Goal: Communication & Community: Answer question/provide support

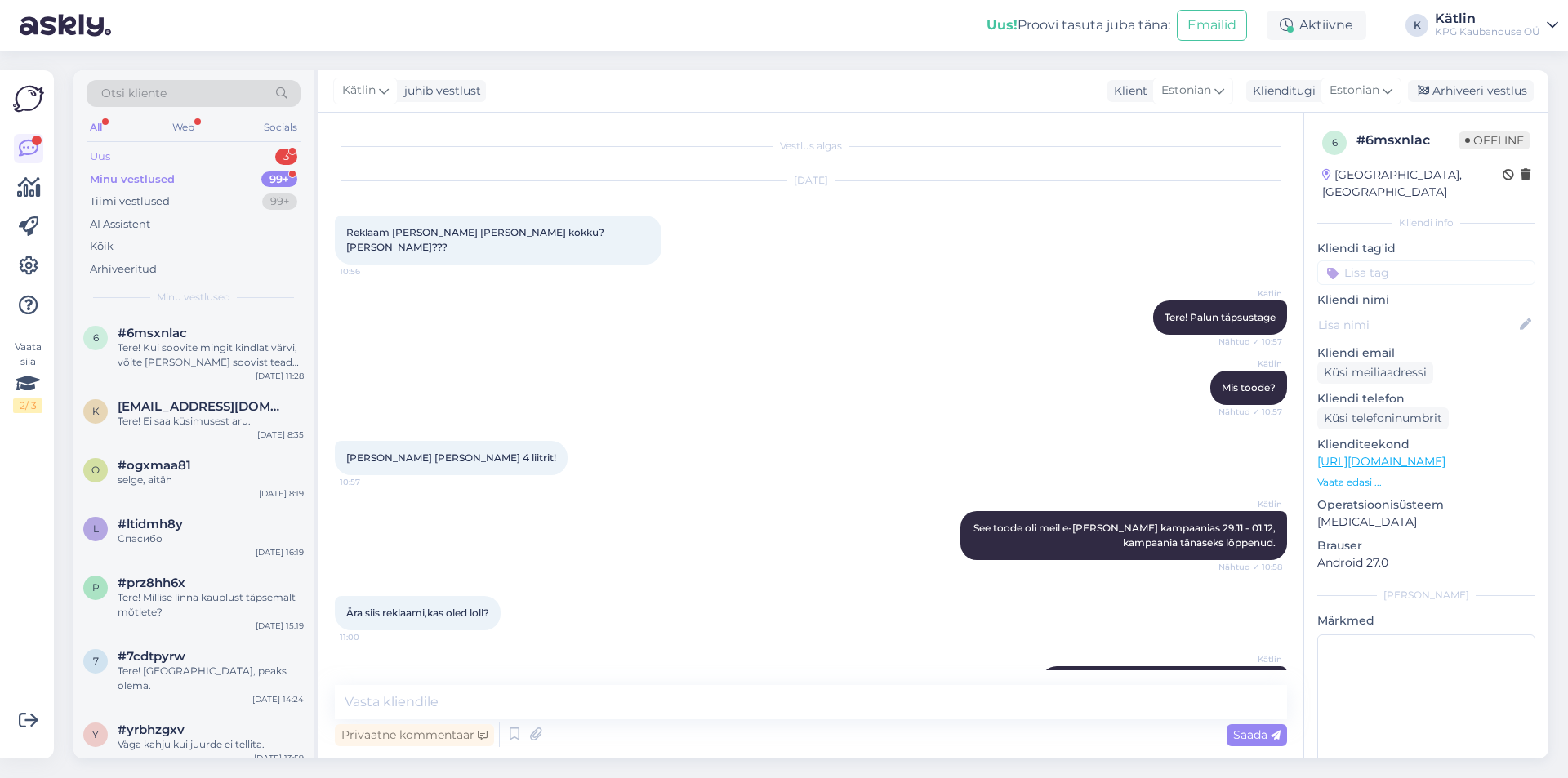
scroll to position [890, 0]
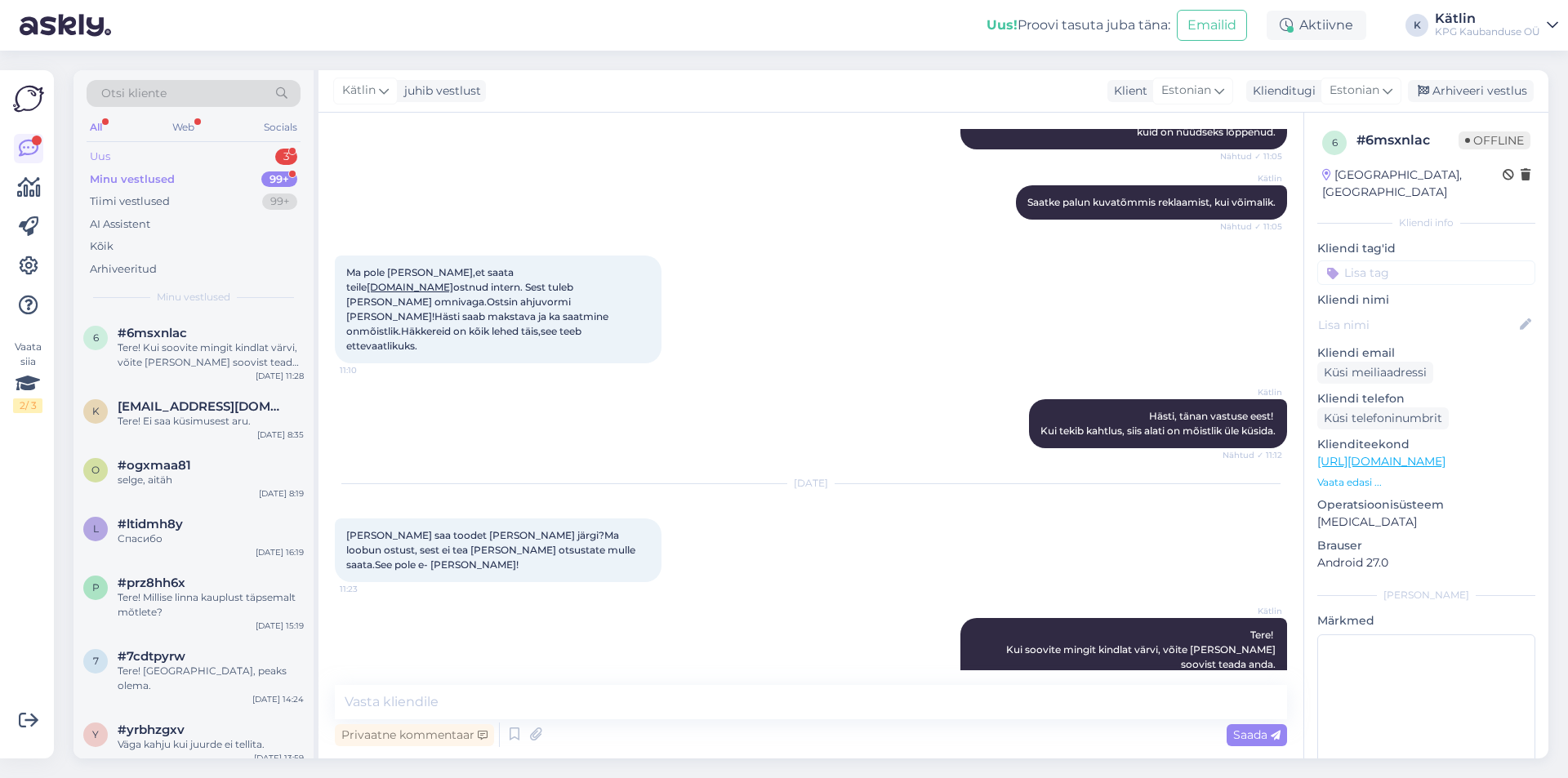
click at [167, 157] on div "Uus 3" at bounding box center [193, 156] width 214 height 23
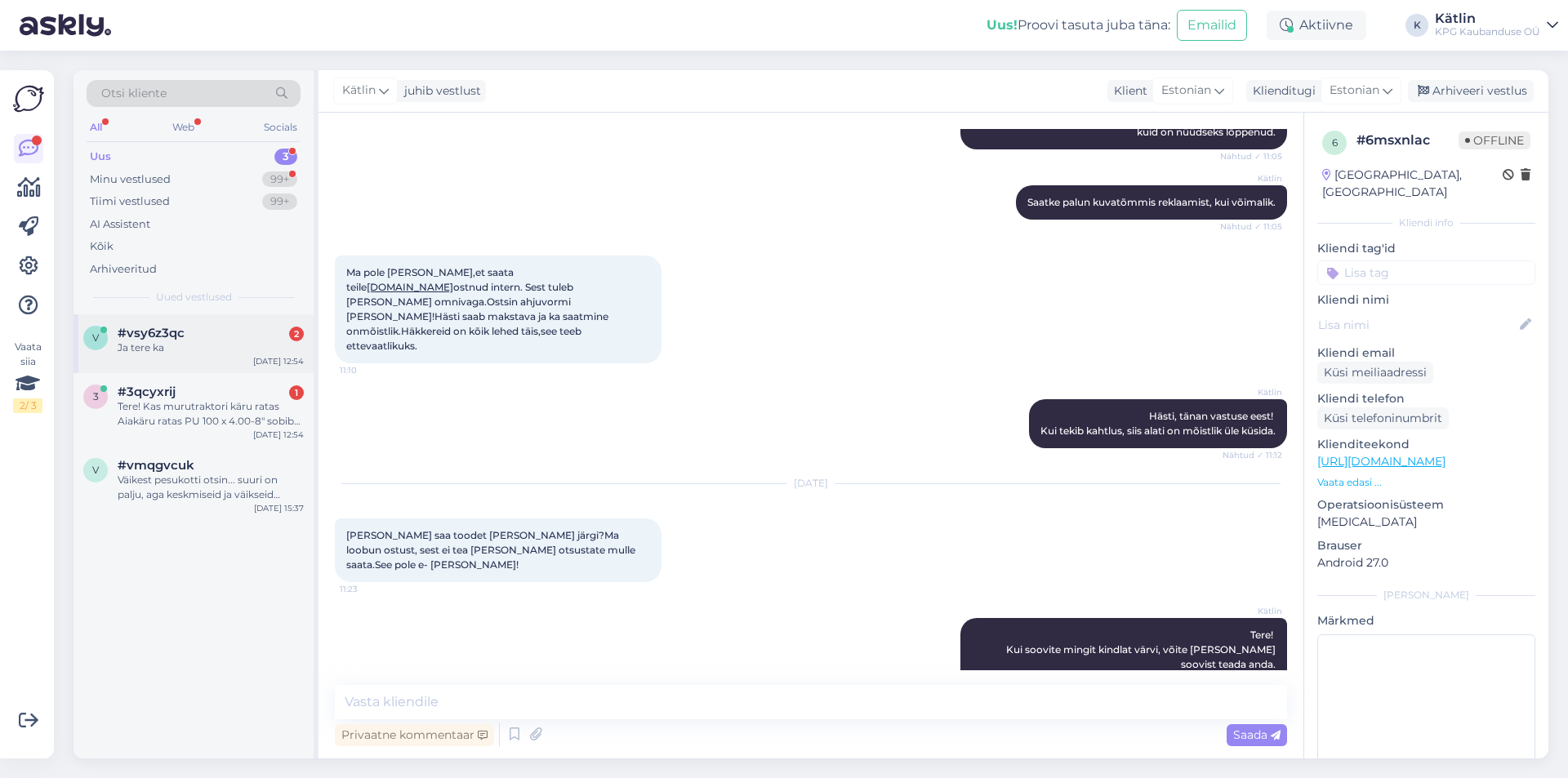
click at [215, 358] on div "v #vsy6z3qc 2 Ja tere ka [DATE] 12:54" at bounding box center [193, 344] width 240 height 59
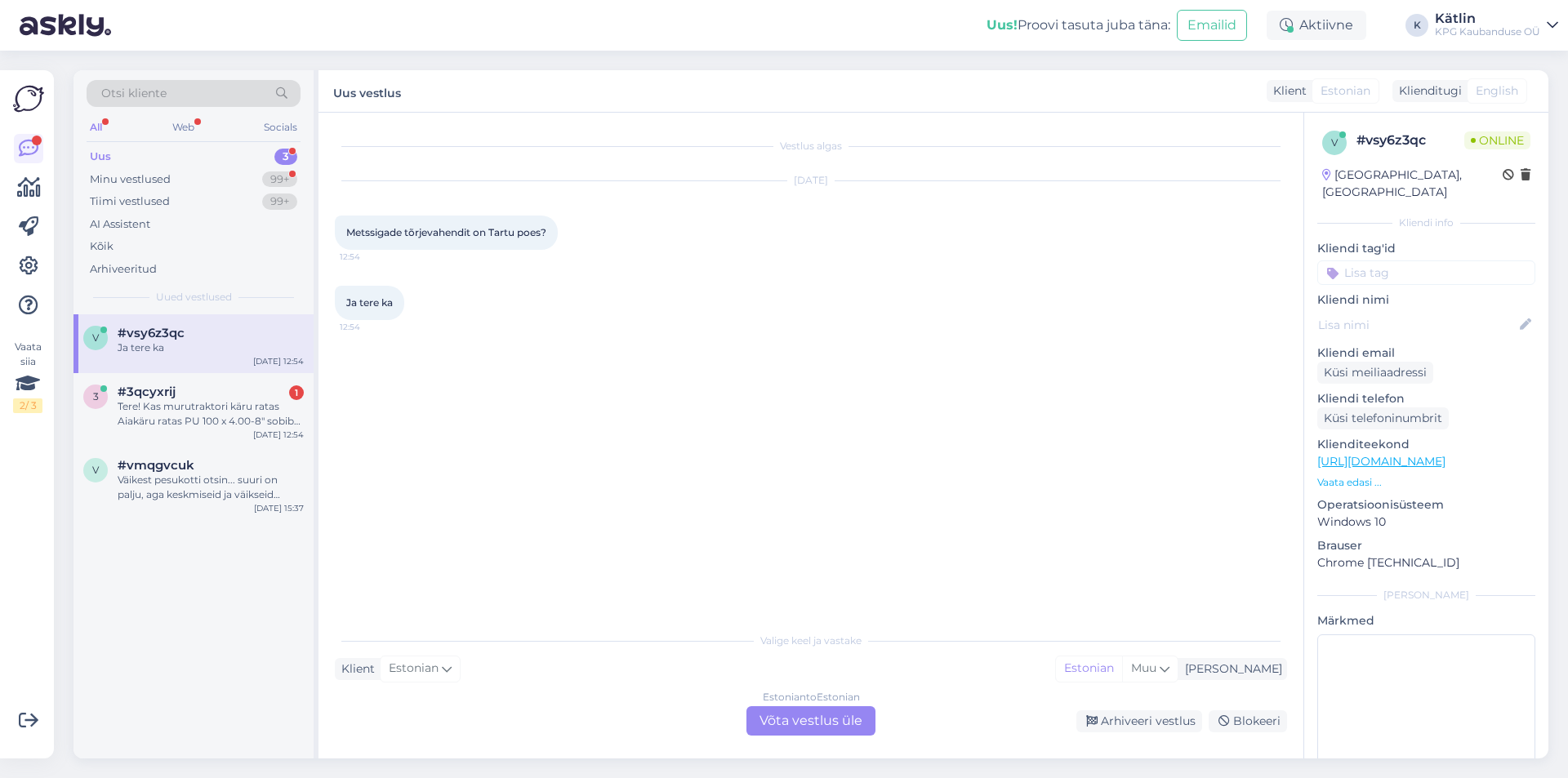
click at [780, 720] on div "Estonian to Estonian Võta vestlus üle" at bounding box center [811, 721] width 129 height 29
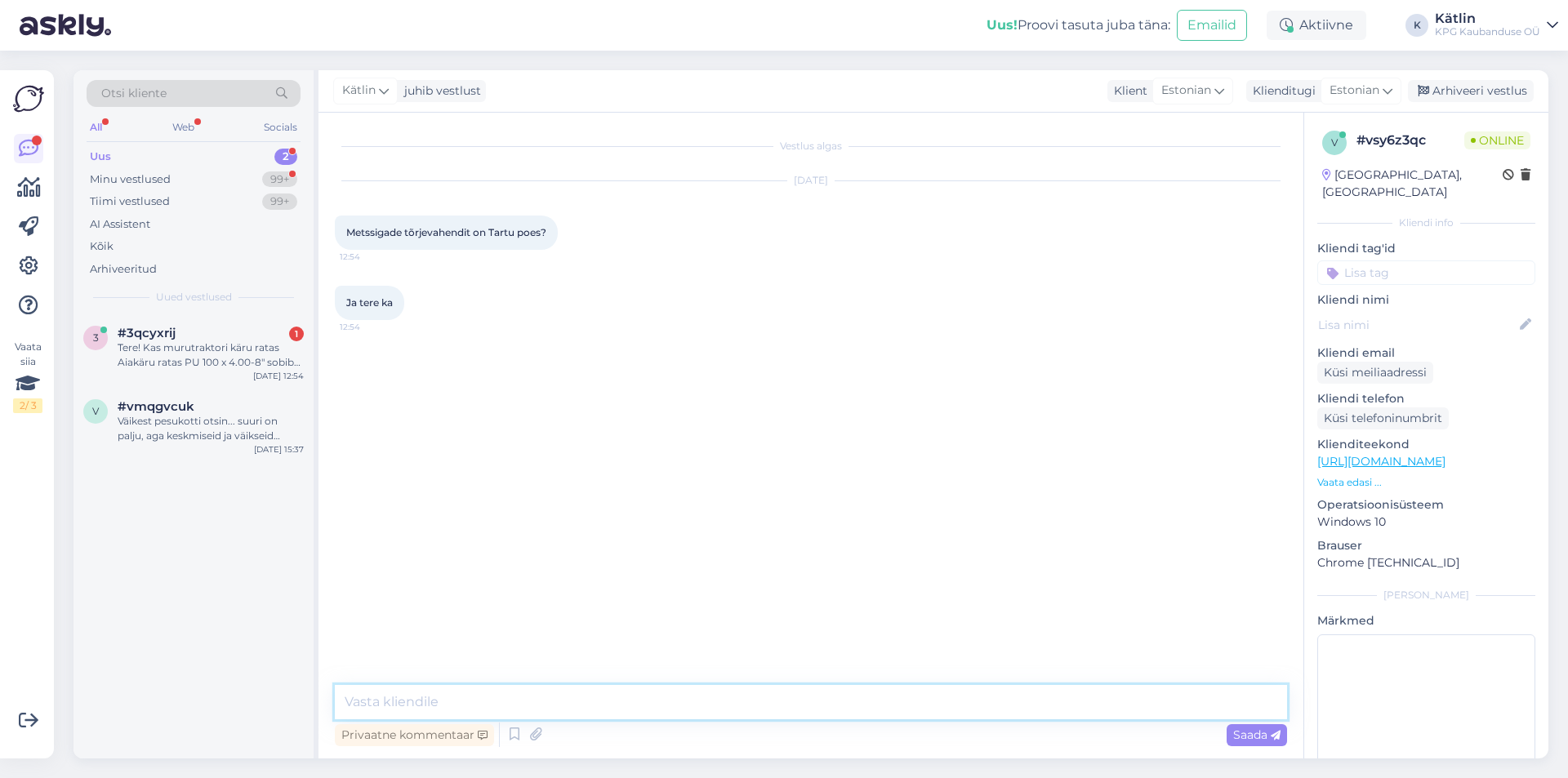
click at [778, 701] on textarea at bounding box center [811, 701] width 952 height 34
click at [586, 694] on textarea "Tere! Kahjuks ei [PERSON_NAME] sellist tooder valikus." at bounding box center [811, 701] width 952 height 34
type textarea "Tere! Kahjuks ei [PERSON_NAME] sellist toodet valikus."
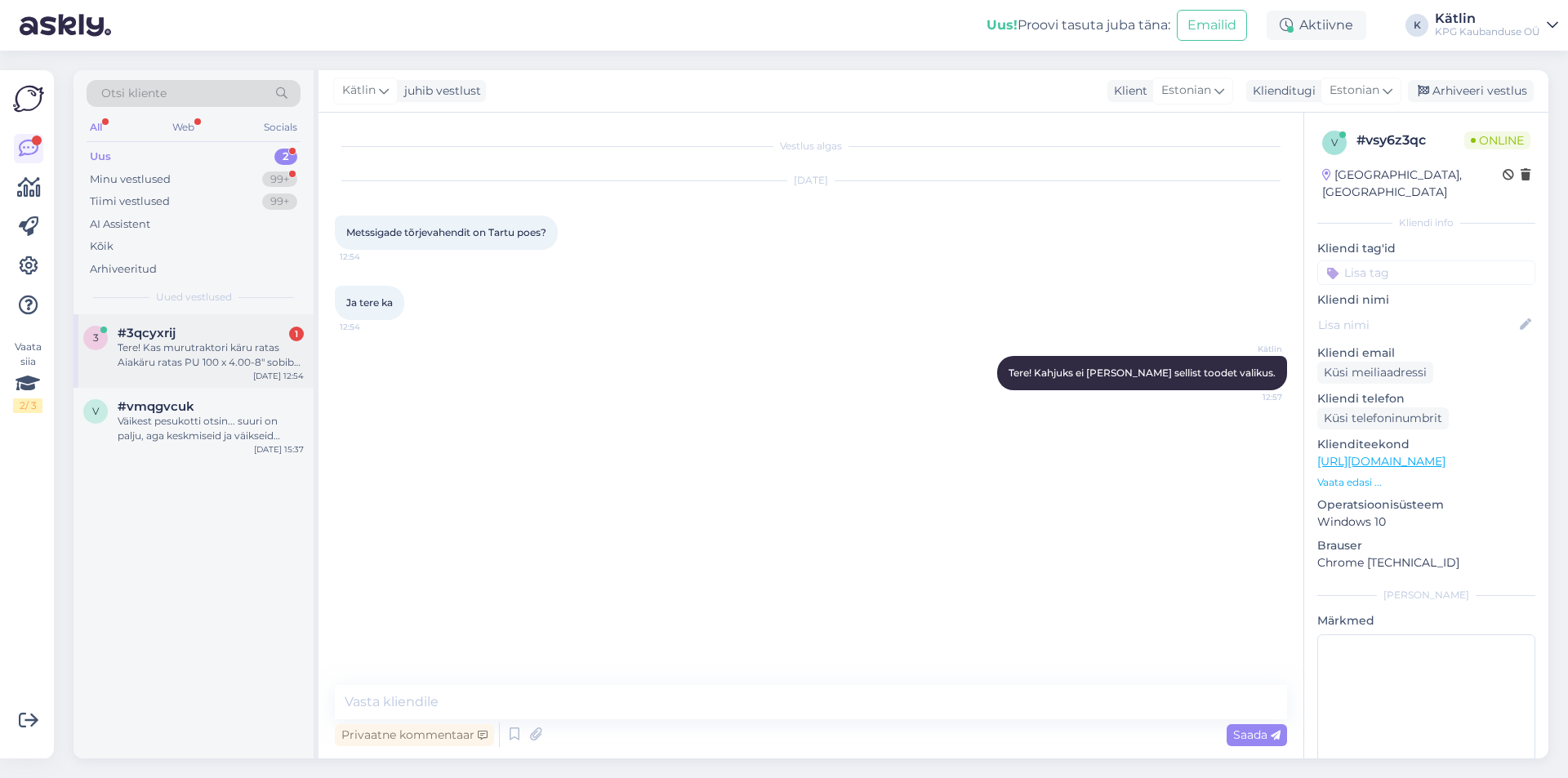
click at [194, 366] on div "Tere! Kas murutraktori käru ratas Aiakäru ratas PU 100 x 4.00-8″ sobib ka praeg…" at bounding box center [210, 355] width 187 height 29
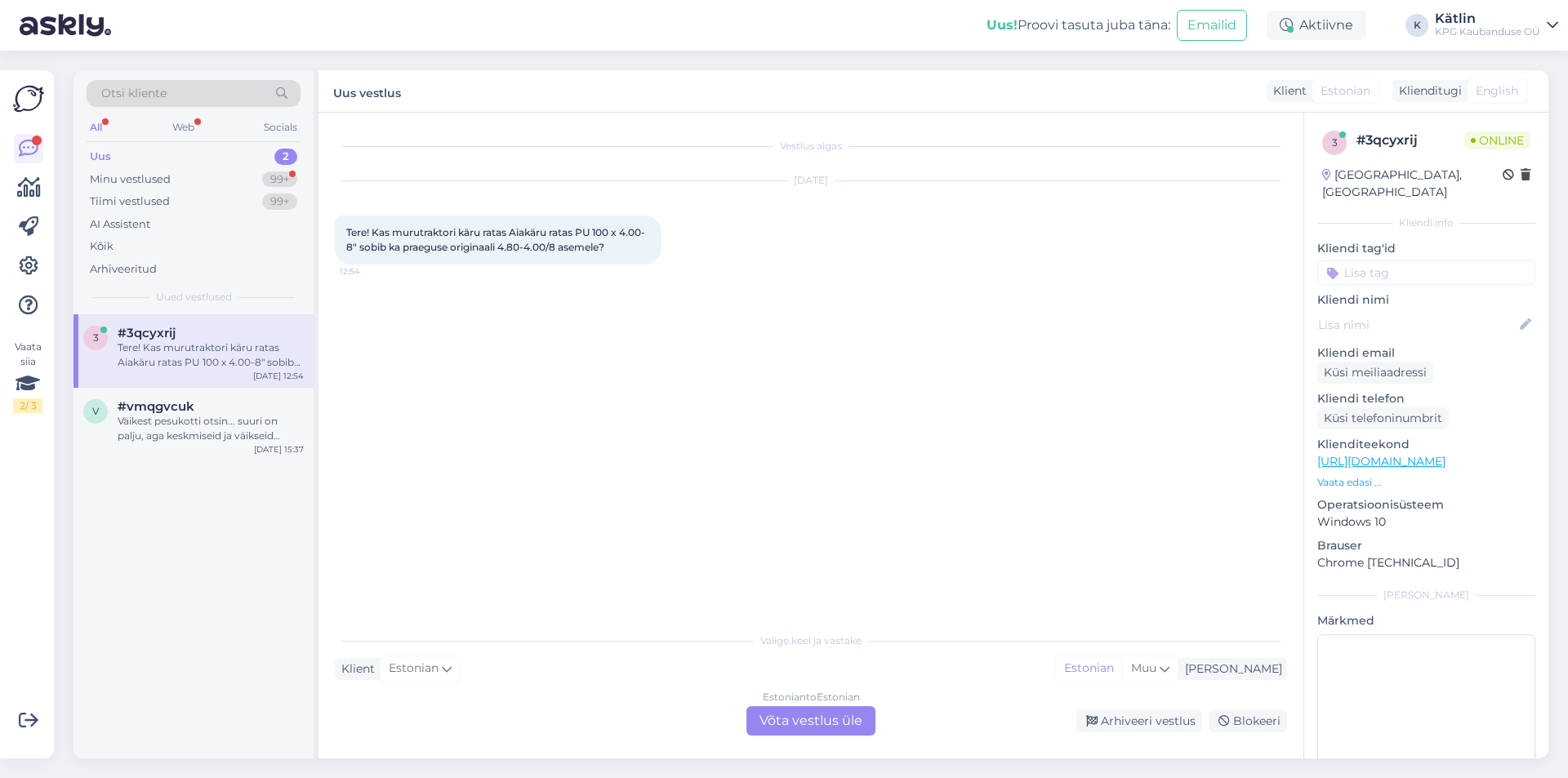
click at [1446, 454] on link "[URL][DOMAIN_NAME]" at bounding box center [1381, 461] width 129 height 15
click at [1436, 454] on link "[URL][DOMAIN_NAME]" at bounding box center [1381, 461] width 129 height 15
click at [684, 397] on div "Vestlus algas [DATE] Tere! Kas murutraktori käru ratas Aiakäru ratas PU 100 x 4…" at bounding box center [818, 368] width 967 height 479
click at [824, 723] on div "Estonian to Estonian Võta vestlus üle" at bounding box center [811, 721] width 129 height 29
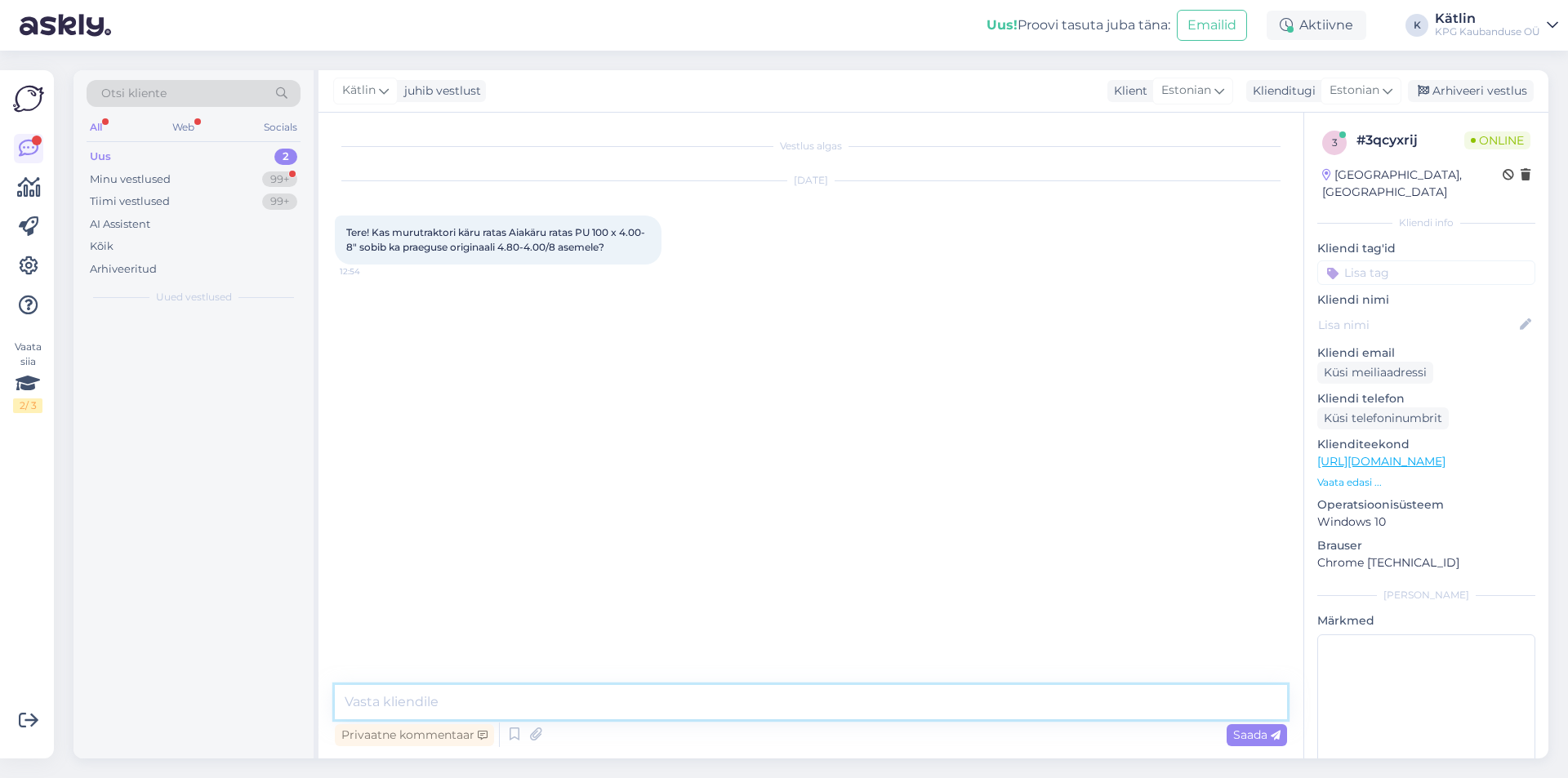
click at [693, 697] on textarea at bounding box center [811, 701] width 952 height 34
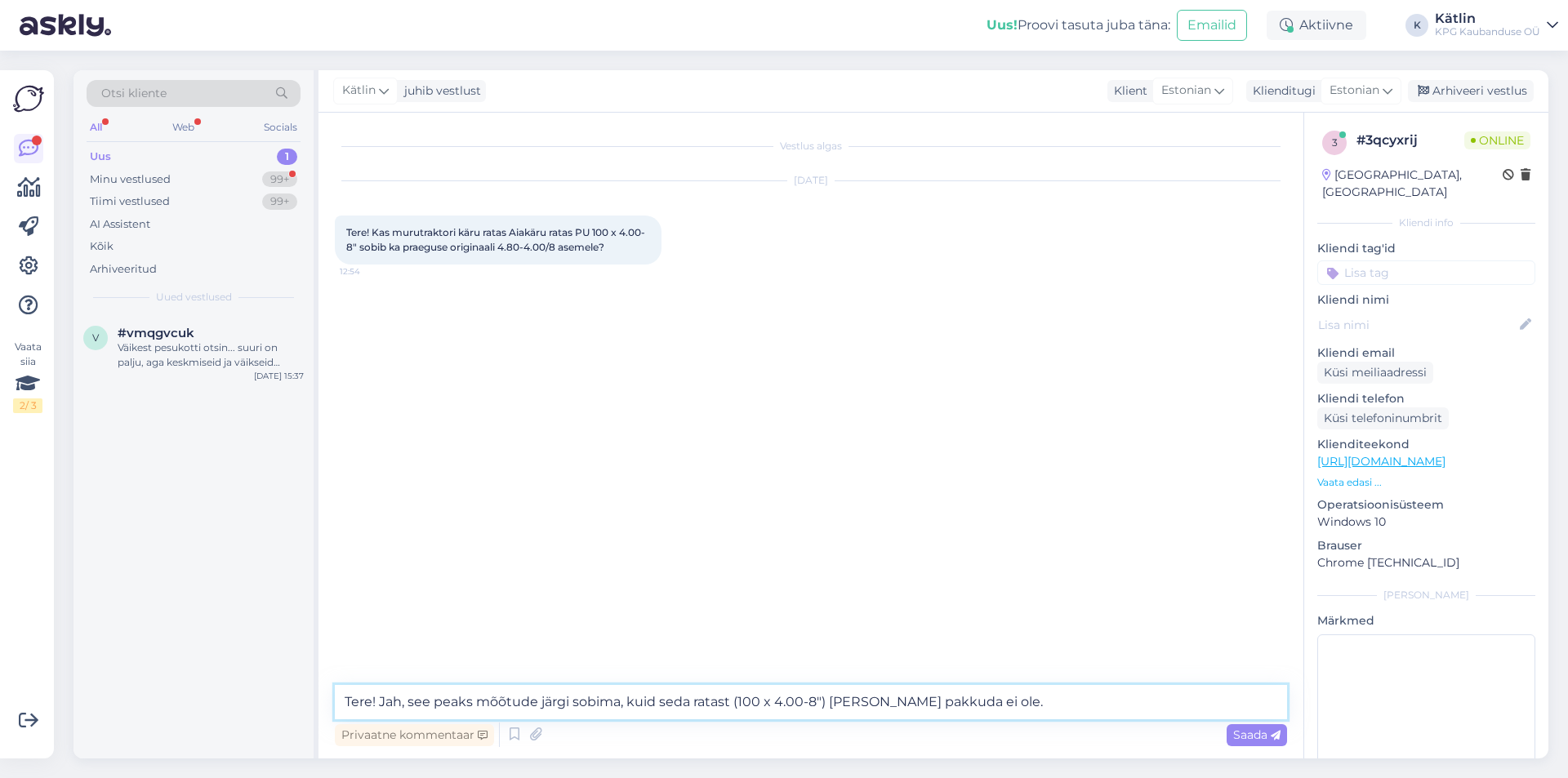
type textarea "Tere! Jah, see peaks mõõtude järgi sobima, kuid seda ratast (100 x 4.00-8") [PE…"
